Goal: Find specific page/section: Find specific page/section

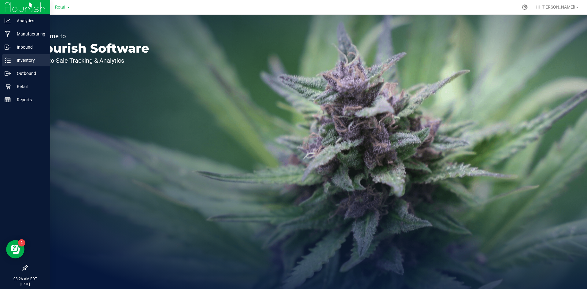
click at [4, 61] on div "Inventory" at bounding box center [26, 60] width 48 height 12
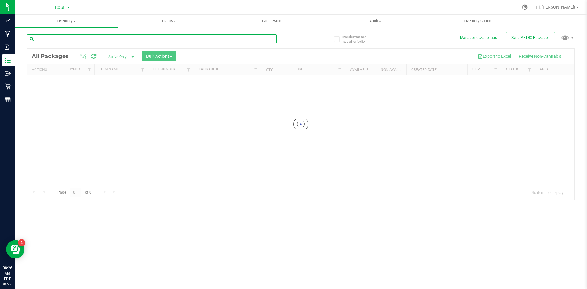
click at [161, 37] on div "Inventory All packages All inventory Waste log Create inventory Plants All plan…" at bounding box center [301, 152] width 573 height 274
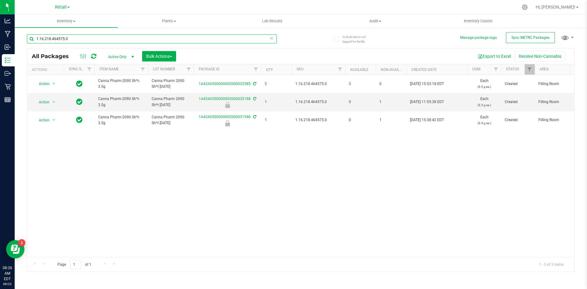
click at [104, 39] on input "1.16.218.464575.0" at bounding box center [152, 38] width 250 height 9
type input "1A42A0300000002000031516"
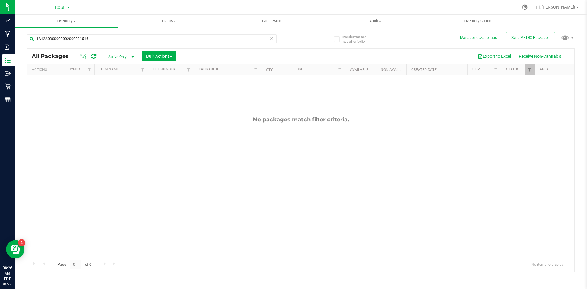
click at [116, 54] on span "Active Only" at bounding box center [120, 57] width 34 height 9
click at [128, 95] on li "All" at bounding box center [119, 93] width 33 height 9
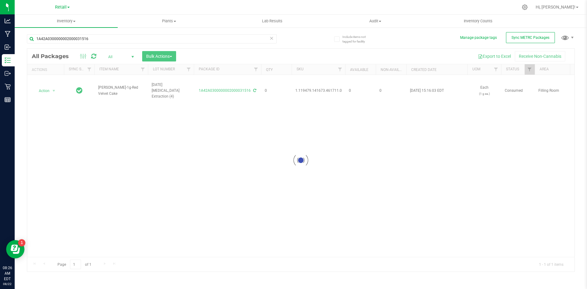
click at [336, 146] on div at bounding box center [301, 160] width 548 height 223
click at [304, 40] on div "1A42A0300000002000031516 All Packages All Active Only Lab Samples Locked All Ex…" at bounding box center [301, 149] width 548 height 243
